Goal: Task Accomplishment & Management: Manage account settings

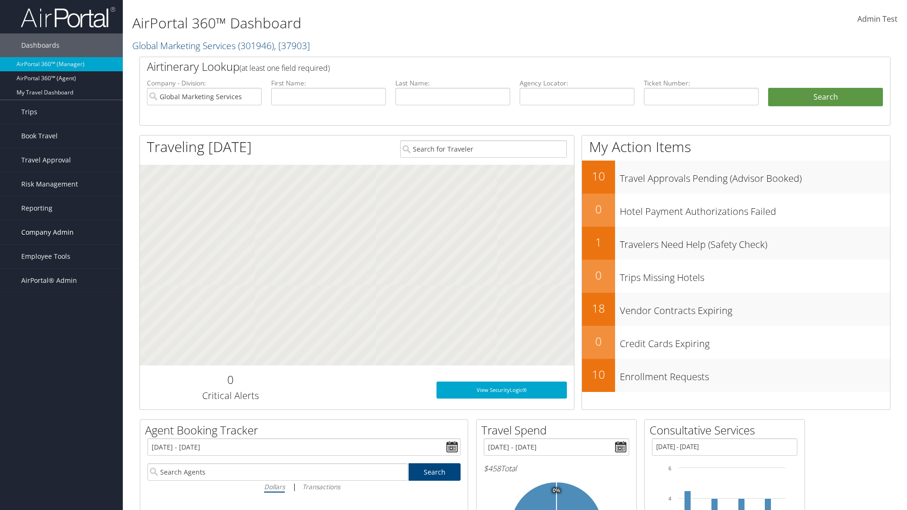
click at [61, 232] on span "Company Admin" at bounding box center [47, 233] width 52 height 24
click at [0, 0] on link "People" at bounding box center [0, 0] width 0 height 0
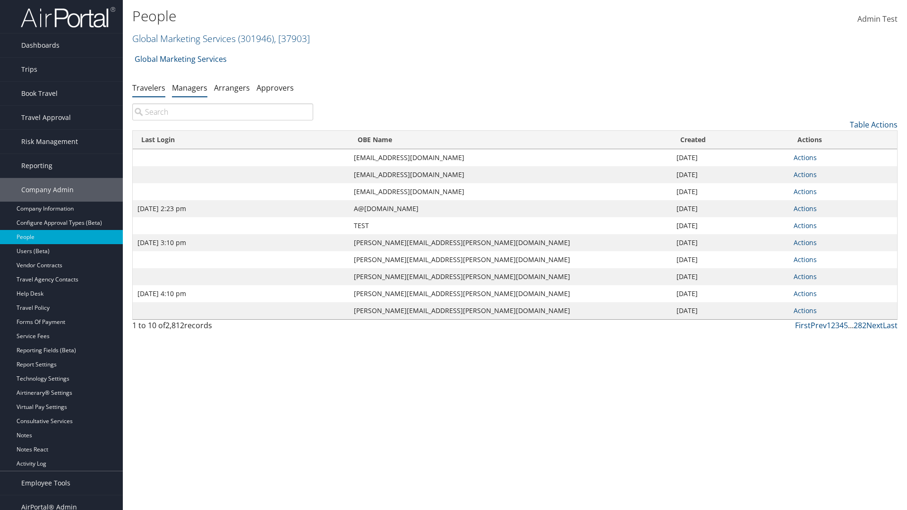
click at [189, 87] on link "Managers" at bounding box center [189, 88] width 35 height 10
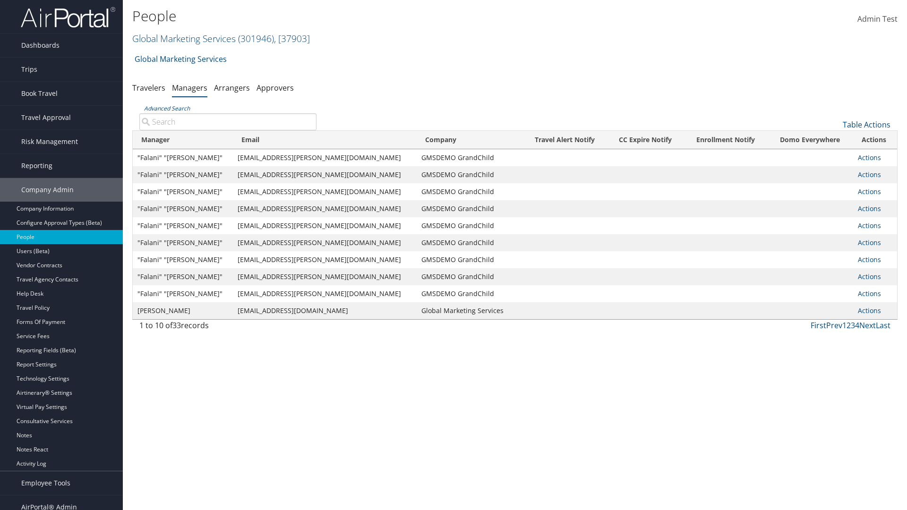
click at [228, 121] on input "Advanced Search" at bounding box center [227, 121] width 177 height 17
type input ""Falani" "[PERSON_NAME]""
click at [863, 157] on link "Actions" at bounding box center [869, 157] width 23 height 9
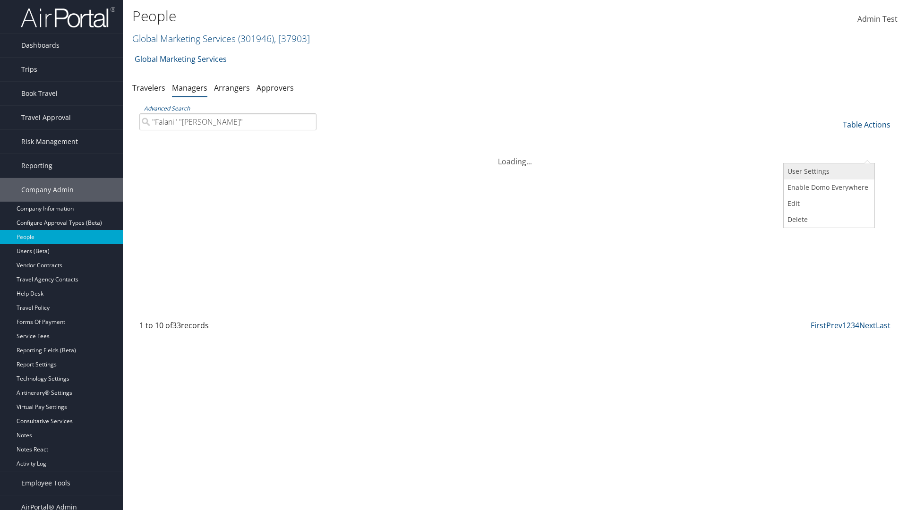
click at [828, 171] on link "User Settings" at bounding box center [828, 171] width 88 height 16
